Goal: Information Seeking & Learning: Learn about a topic

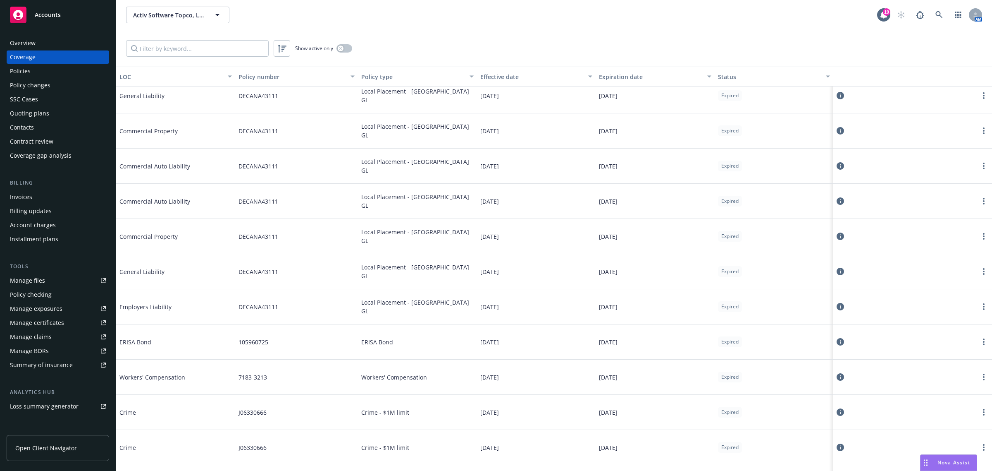
scroll to position [1550, 0]
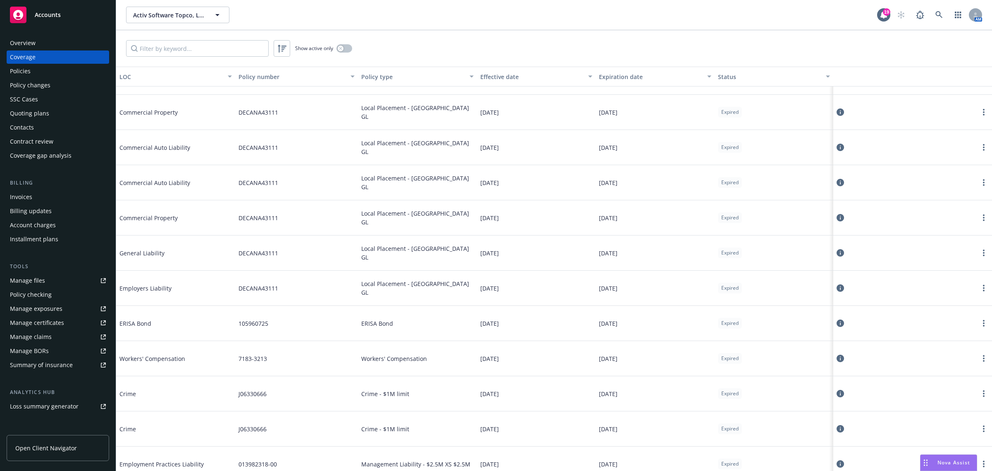
click at [60, 67] on div "Policies" at bounding box center [58, 70] width 96 height 13
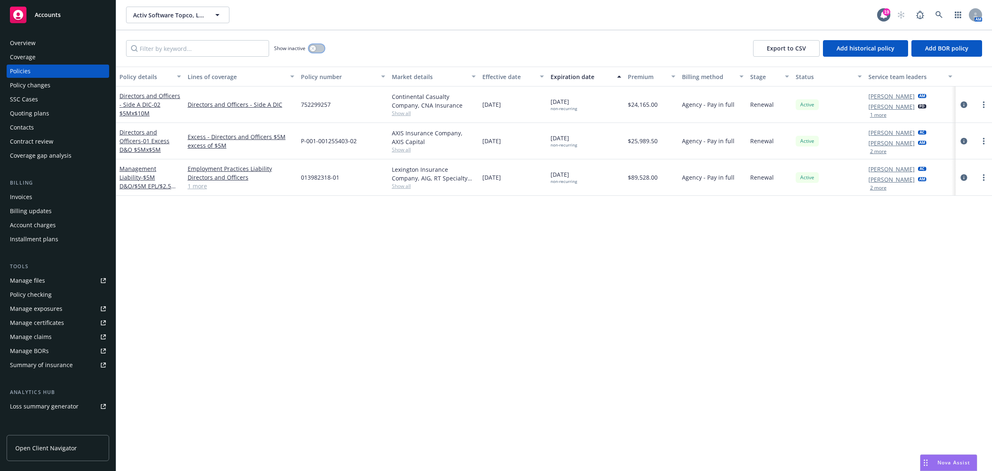
click at [317, 49] on button "button" at bounding box center [317, 48] width 16 height 8
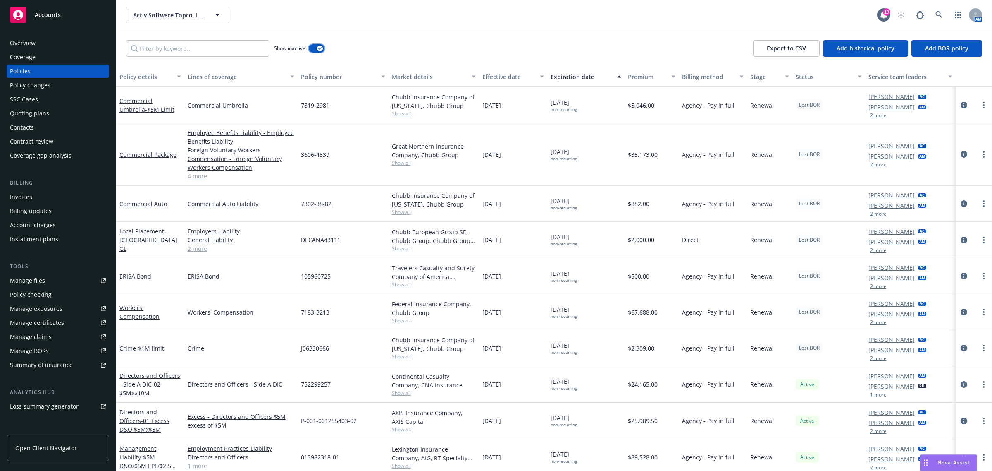
scroll to position [2058, 0]
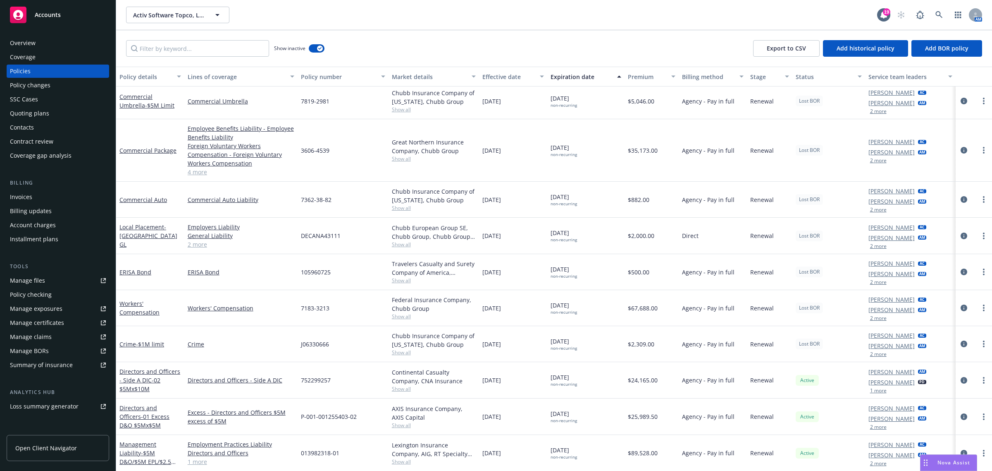
click at [537, 286] on div "[DATE]" at bounding box center [513, 272] width 68 height 36
click at [625, 239] on div "$2,000.00" at bounding box center [652, 235] width 55 height 36
drag, startPoint x: 594, startPoint y: 194, endPoint x: 602, endPoint y: 360, distance: 166.0
click at [602, 360] on div "Local Placement - [GEOGRAPHIC_DATA] PD, [GEOGRAPHIC_DATA] & PPL Employers Liabi…" at bounding box center [554, 229] width 876 height 364
click at [784, 356] on div "Renewal" at bounding box center [769, 344] width 45 height 36
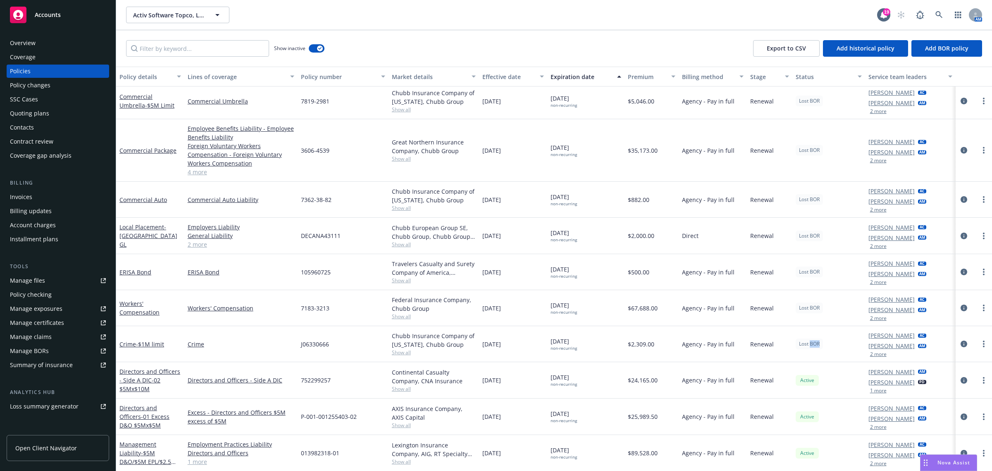
drag, startPoint x: 805, startPoint y: 345, endPoint x: 829, endPoint y: 345, distance: 24.0
click at [829, 345] on div "Lost BOR" at bounding box center [829, 344] width 73 height 36
drag, startPoint x: 621, startPoint y: 345, endPoint x: 607, endPoint y: 346, distance: 14.1
click at [618, 345] on div "Crime - $1M limit Crime J06330666 Chubb Insurance Company of [US_STATE], Chubb …" at bounding box center [554, 344] width 876 height 36
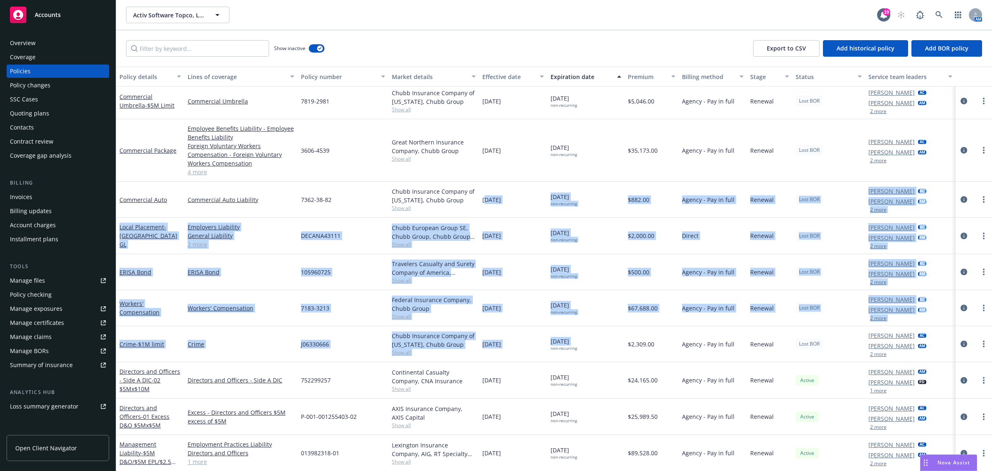
drag, startPoint x: 543, startPoint y: 346, endPoint x: 482, endPoint y: 195, distance: 163.1
click at [482, 195] on div "Local Placement - [GEOGRAPHIC_DATA] PD, [GEOGRAPHIC_DATA] & PPL Employers Liabi…" at bounding box center [554, 229] width 876 height 364
click at [492, 188] on div "[DATE]" at bounding box center [513, 200] width 68 height 36
